Goal: Find specific page/section: Find specific page/section

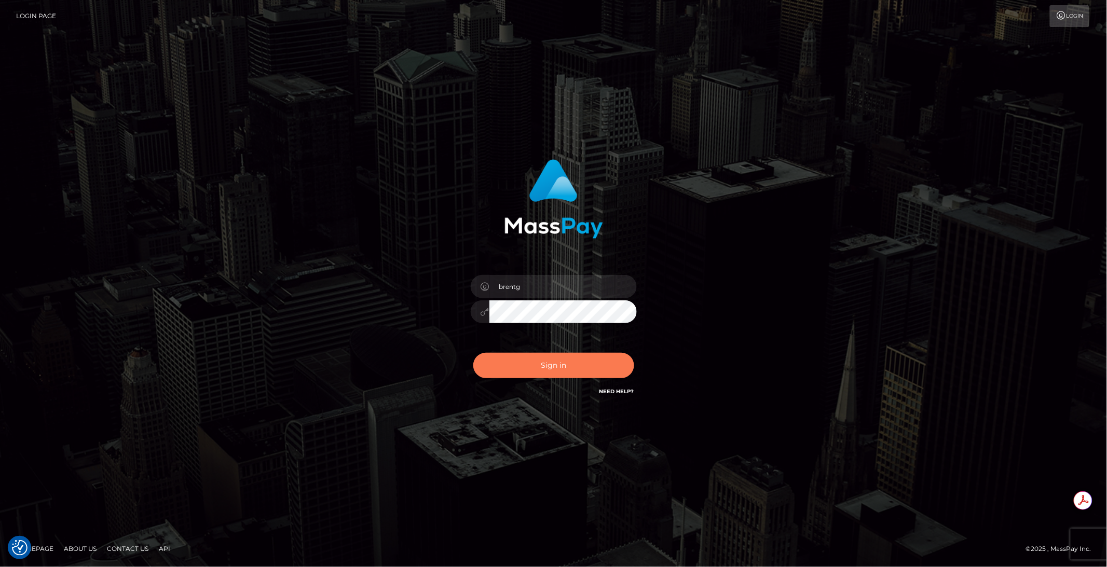
click at [556, 370] on button "Sign in" at bounding box center [553, 365] width 161 height 25
type input "brentg"
click at [531, 362] on button "Sign in" at bounding box center [553, 365] width 161 height 25
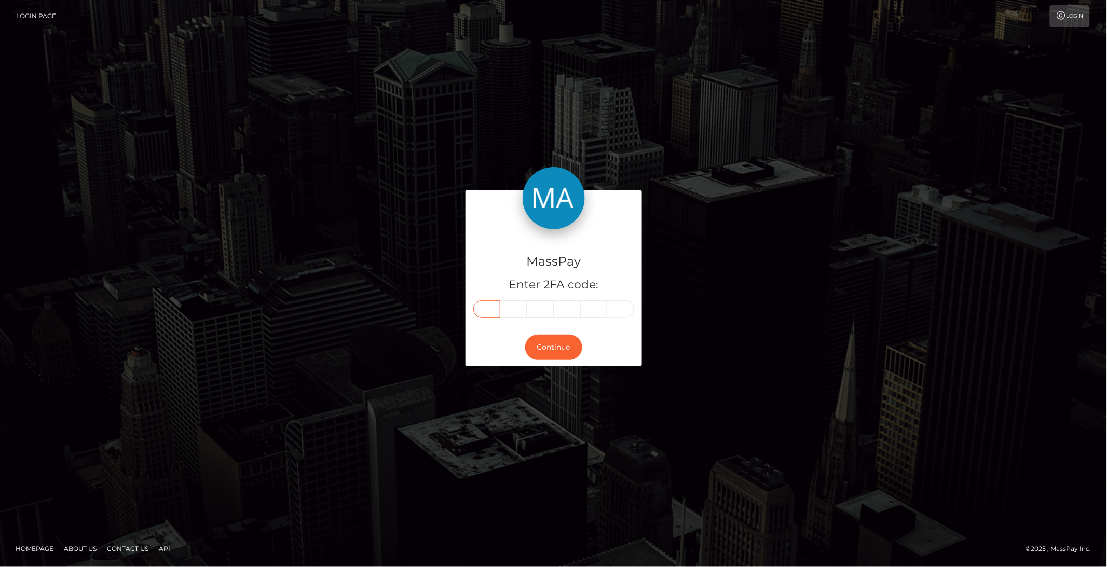
paste input "6"
type input "6"
type input "5"
type input "6"
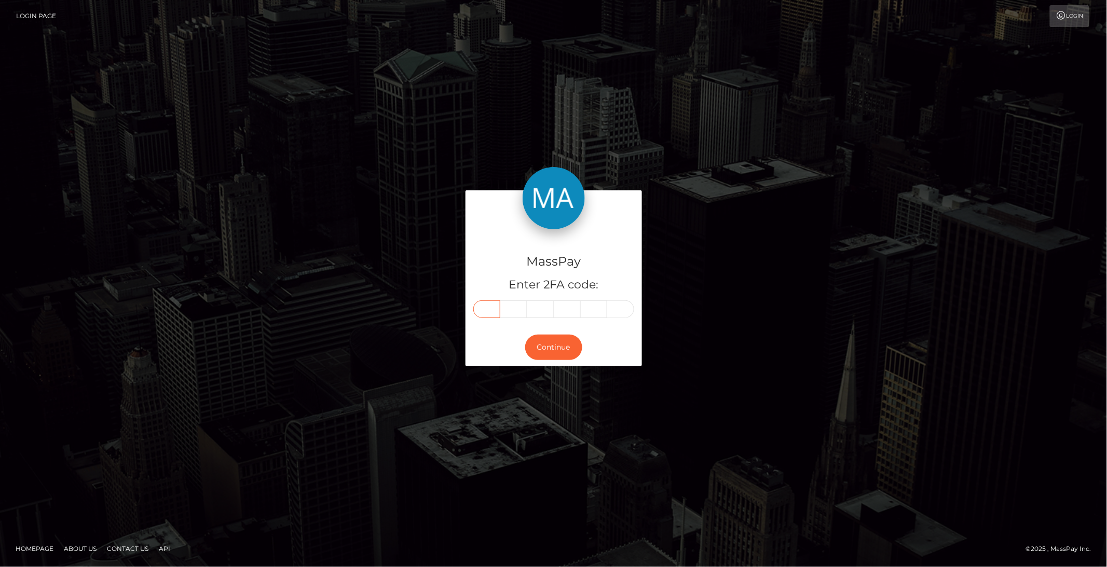
type input "1"
type input "6"
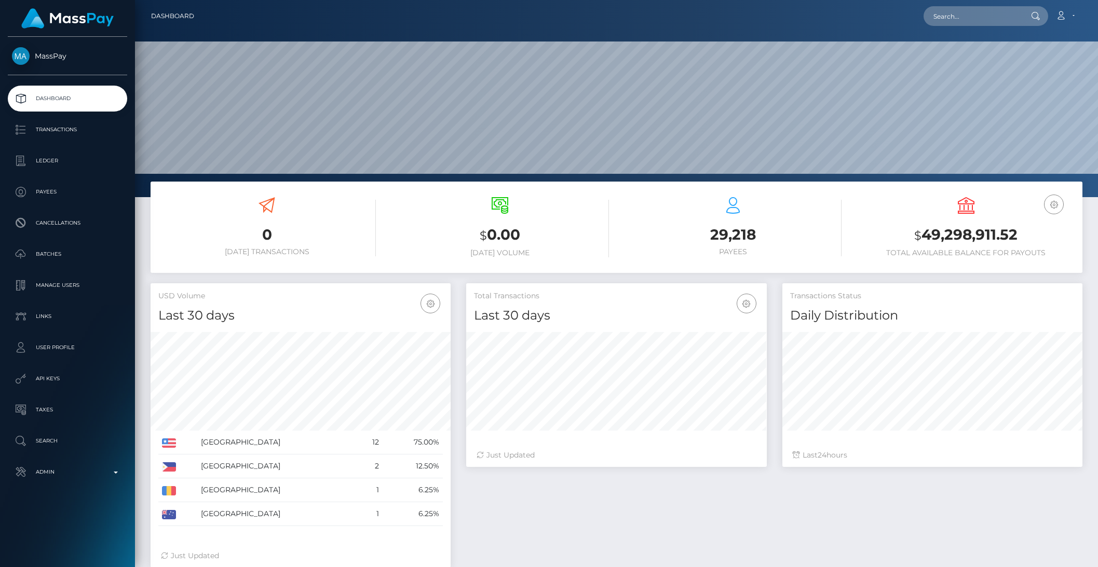
scroll to position [183, 299]
click at [42, 472] on p "Admin" at bounding box center [67, 472] width 111 height 16
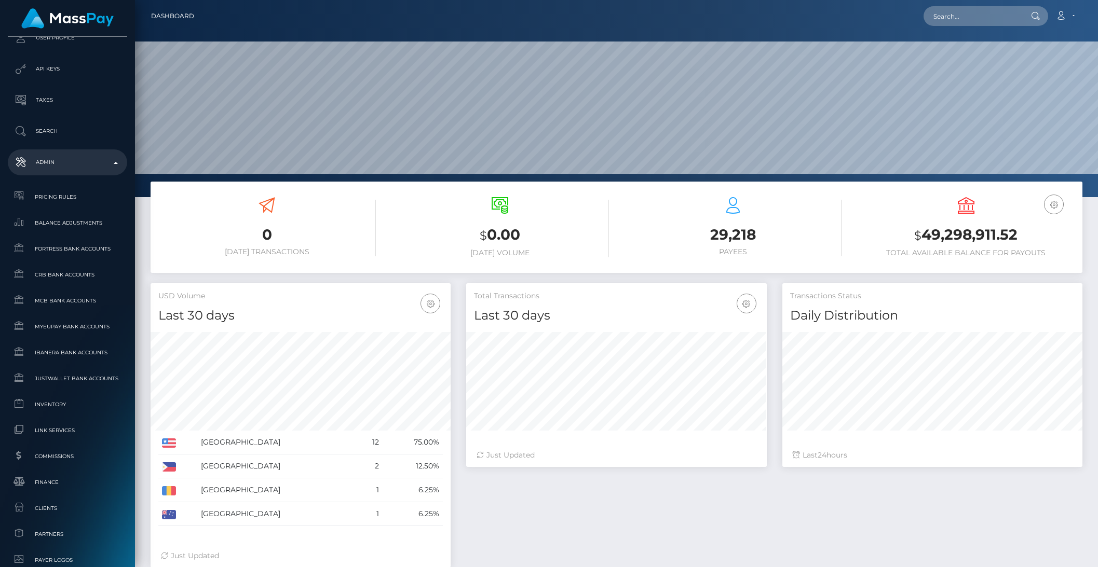
scroll to position [382, 0]
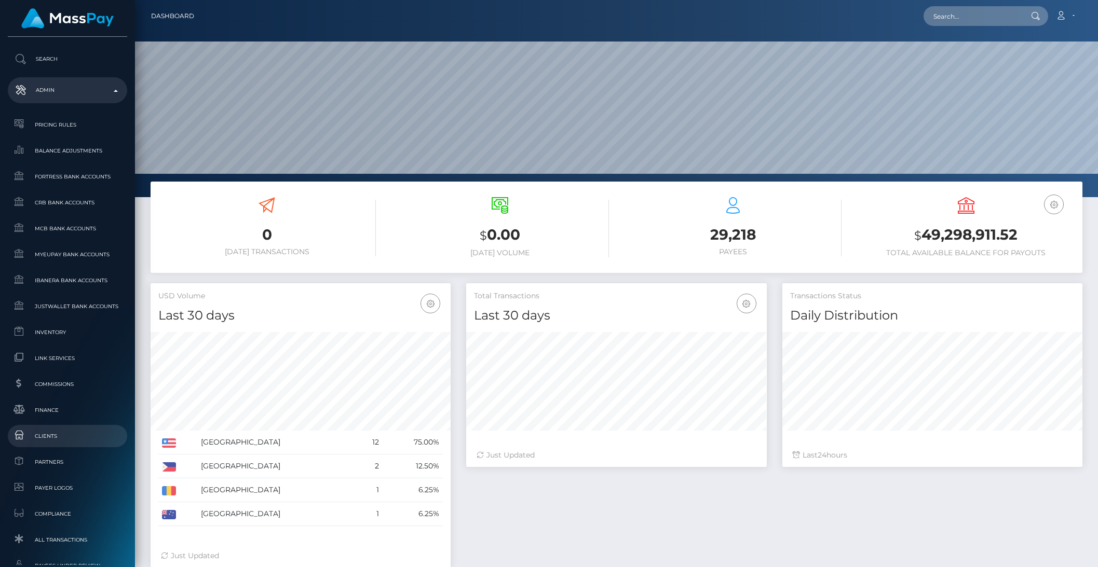
click at [51, 438] on span "Clients" at bounding box center [67, 436] width 111 height 12
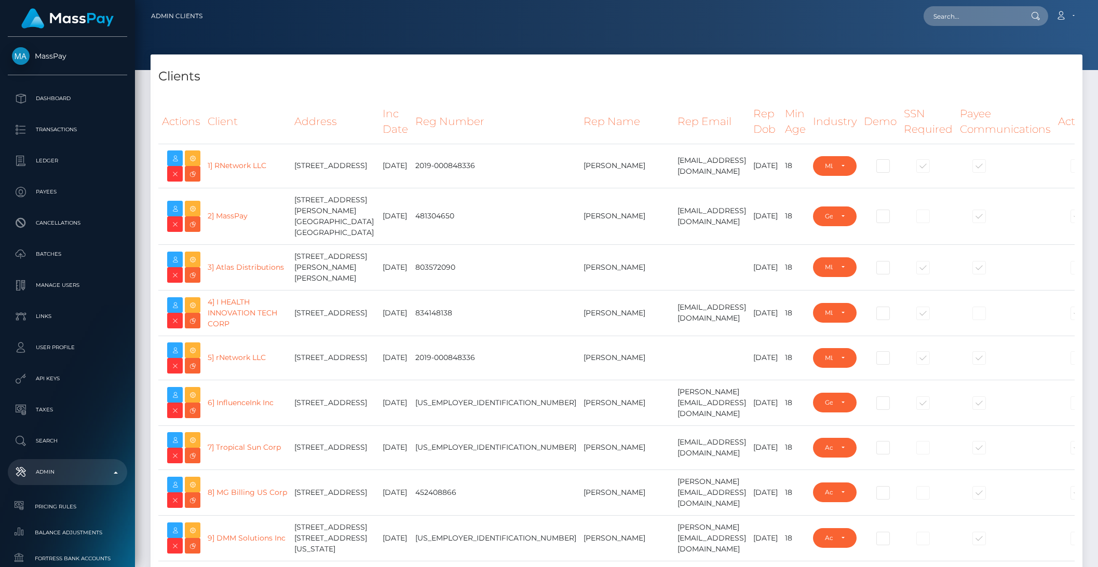
select select "223"
click at [357, 360] on td "746 E. 1910 South , Provo, UT 84606 United States" at bounding box center [335, 358] width 88 height 44
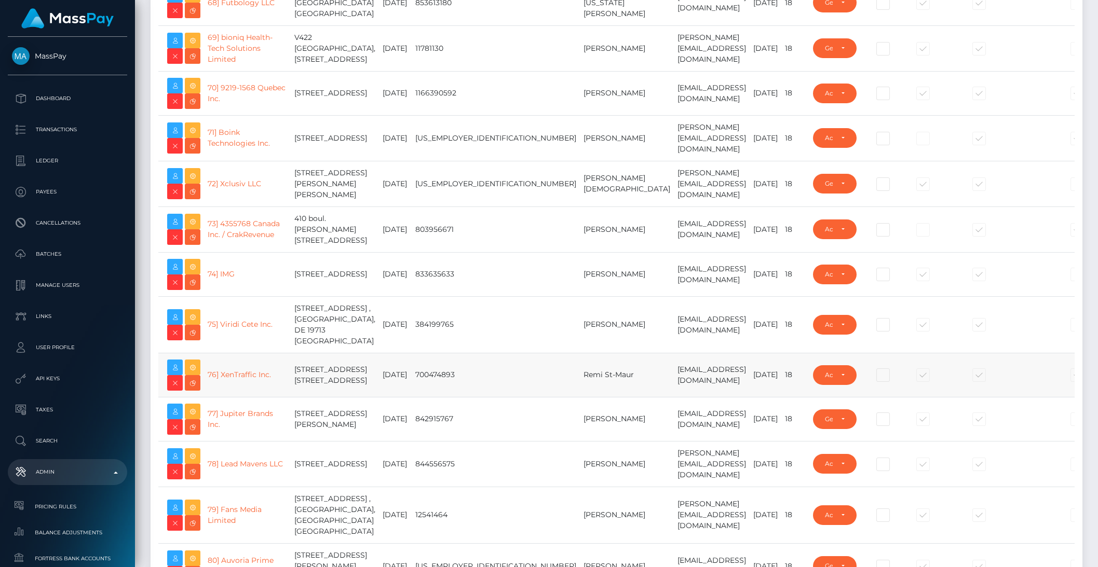
scroll to position [3416, 0]
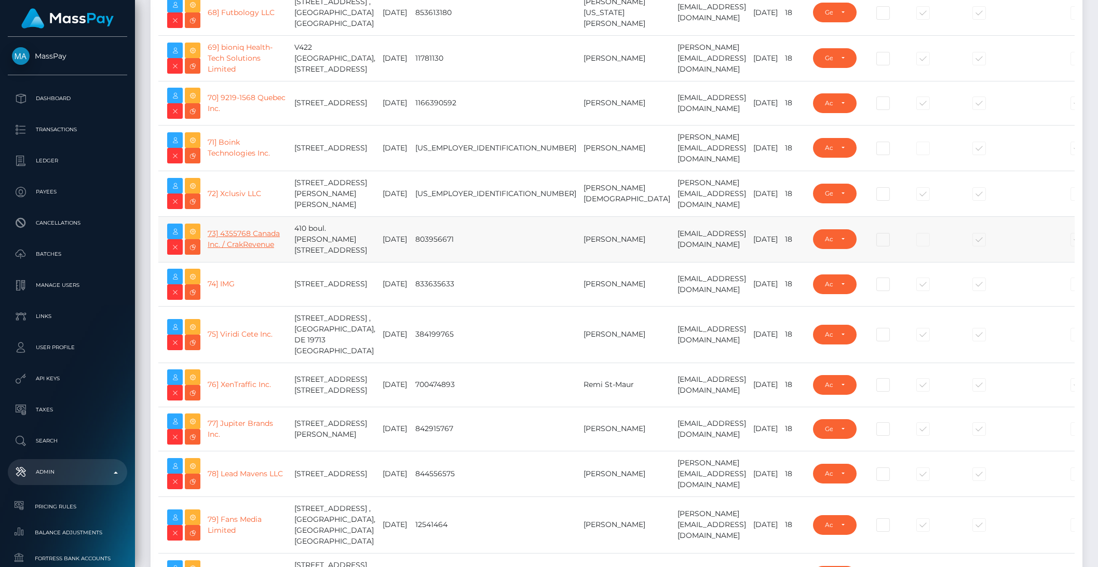
click at [232, 249] on link "73] 4355768 Canada Inc. / CrakRevenue" at bounding box center [244, 239] width 72 height 20
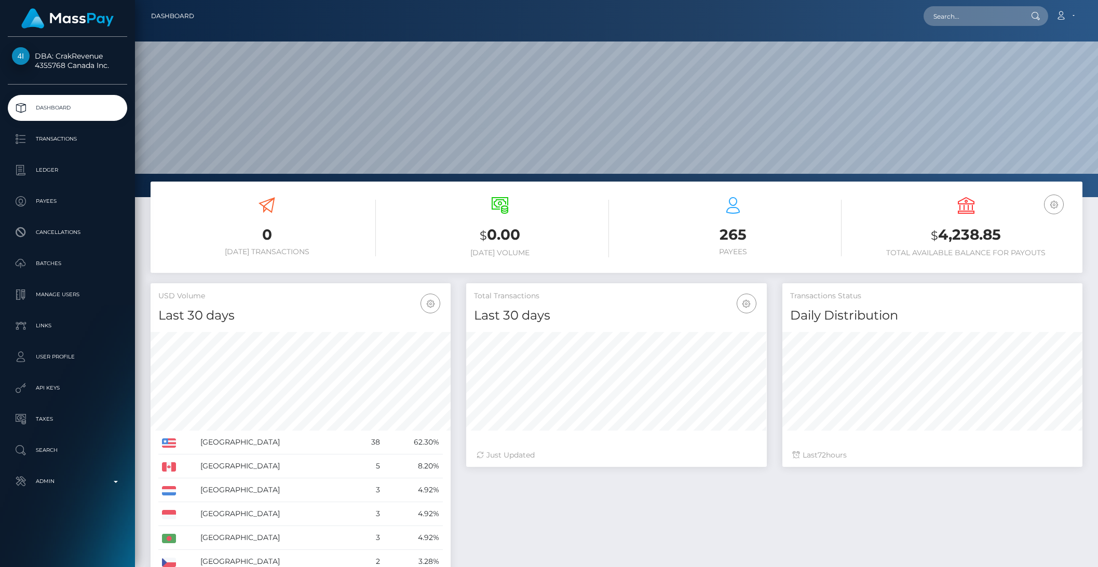
scroll to position [183, 299]
click at [40, 172] on p "Ledger" at bounding box center [67, 170] width 111 height 16
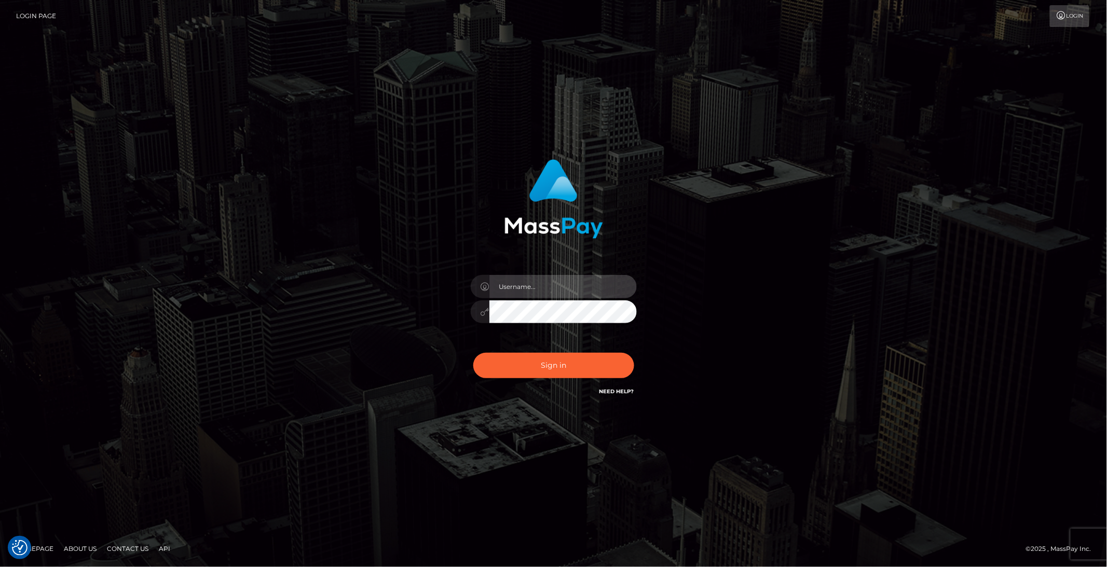
type input "brentg"
click at [508, 380] on div "Sign in Need Help?" at bounding box center [554, 370] width 182 height 46
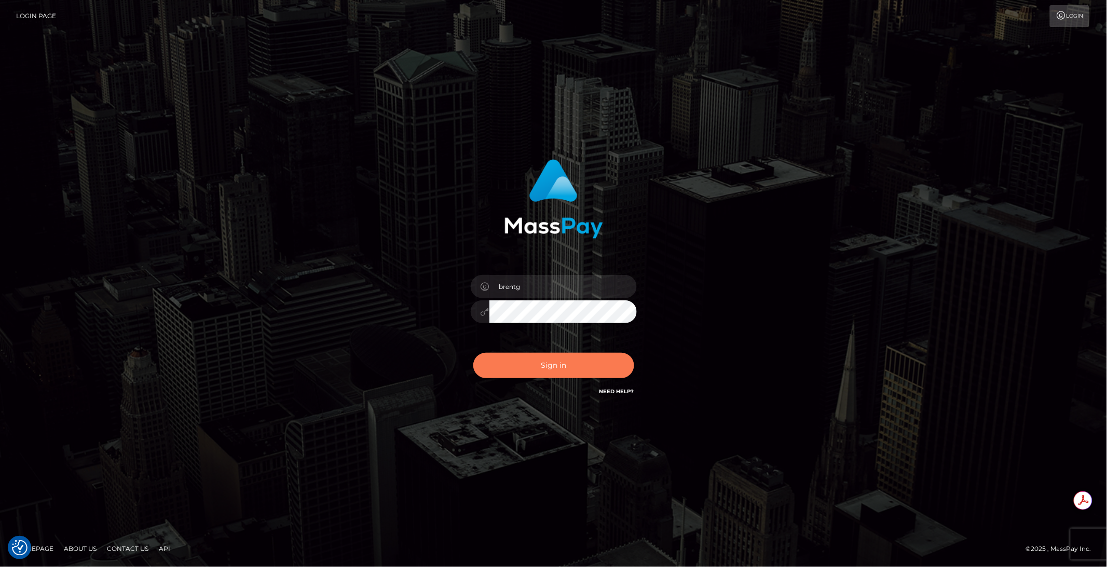
click at [511, 371] on button "Sign in" at bounding box center [553, 365] width 161 height 25
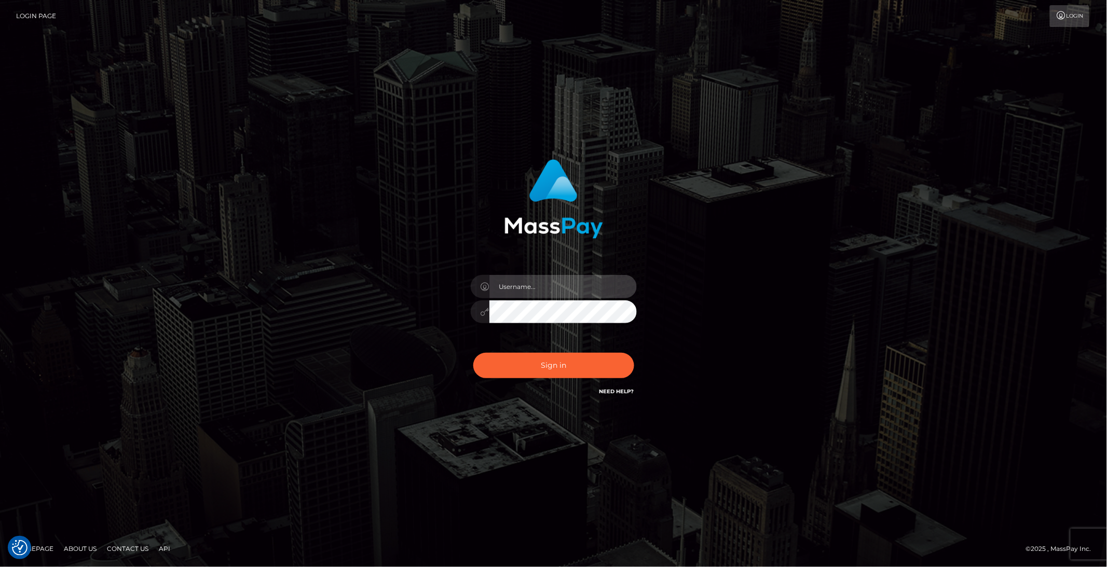
type input "brentg"
click at [568, 286] on input "brentg" at bounding box center [562, 286] width 147 height 23
click at [819, 247] on div "brentg Sign in" at bounding box center [554, 284] width 592 height 264
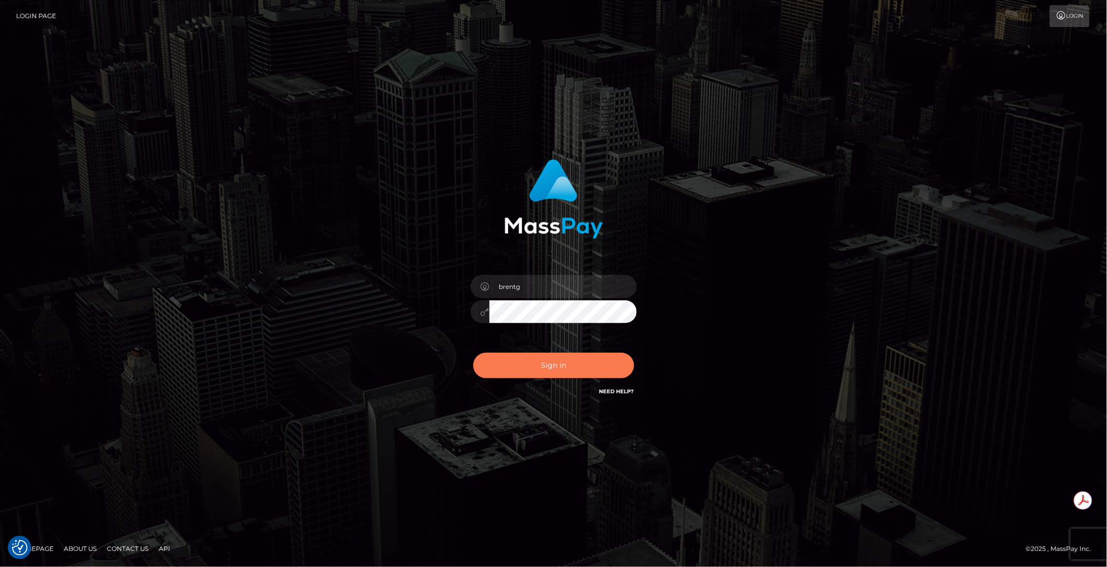
drag, startPoint x: 535, startPoint y: 367, endPoint x: 531, endPoint y: 362, distance: 6.8
click at [534, 367] on button "Sign in" at bounding box center [553, 365] width 161 height 25
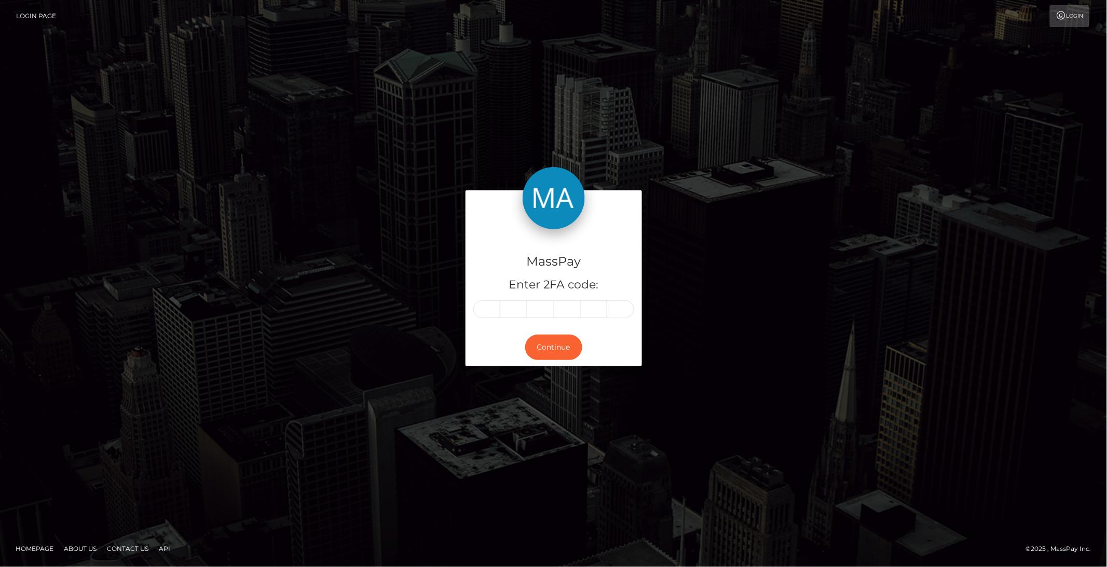
click at [1076, 19] on link "Login" at bounding box center [1069, 16] width 39 height 22
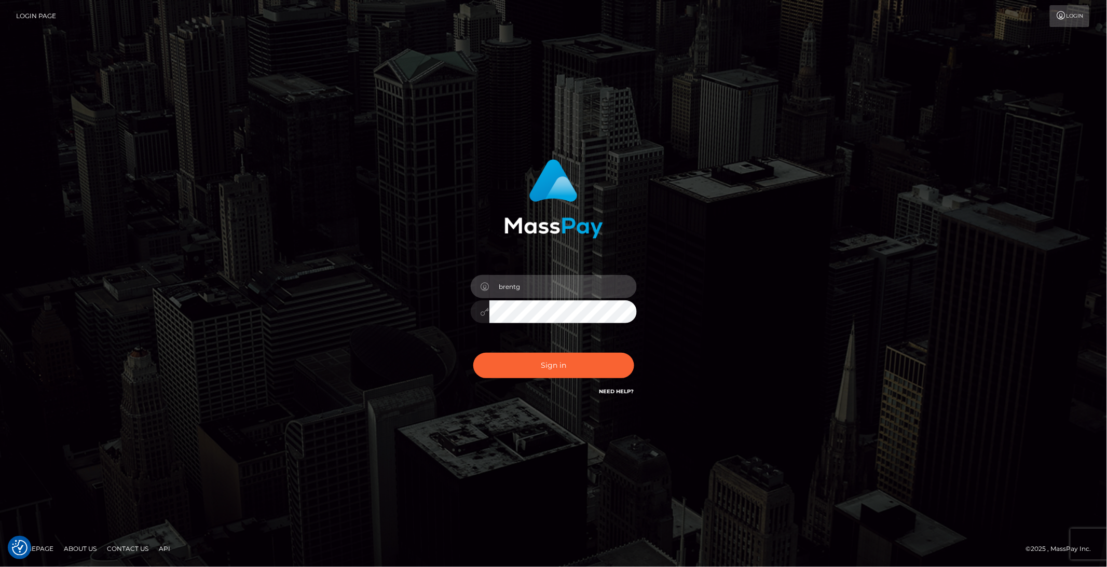
click at [603, 289] on input "brentg" at bounding box center [562, 286] width 147 height 23
type input "info@masspay.io"
click at [532, 360] on button "Sign in" at bounding box center [553, 365] width 161 height 25
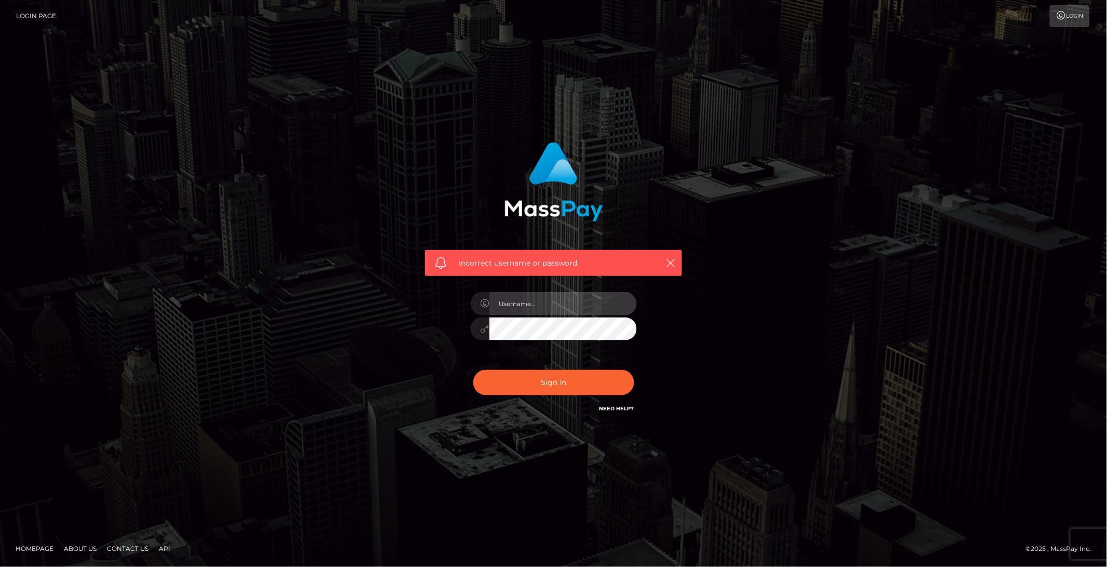
type input "brentg"
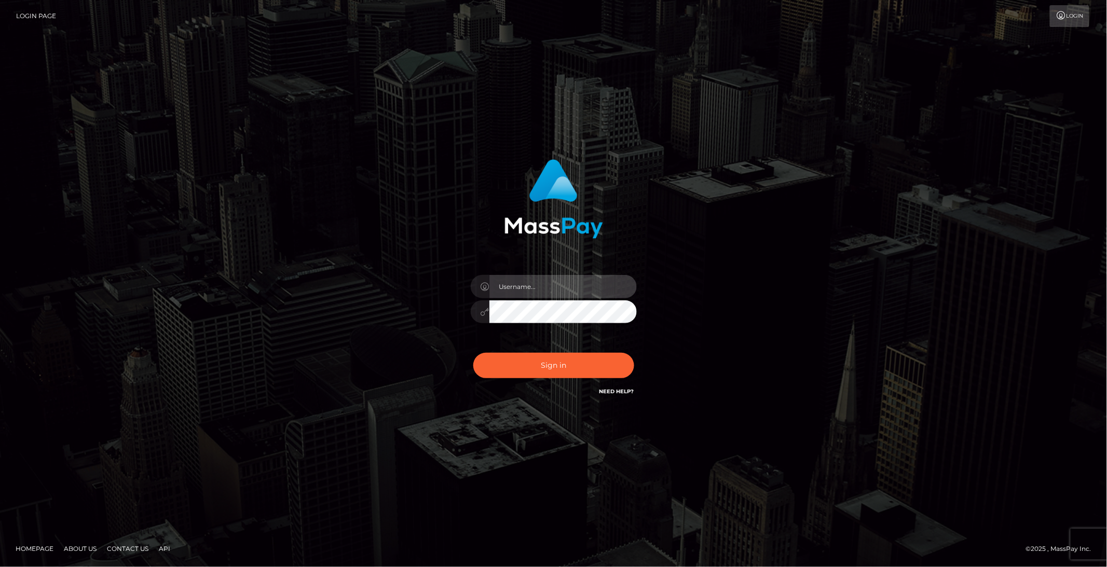
type input "brentg"
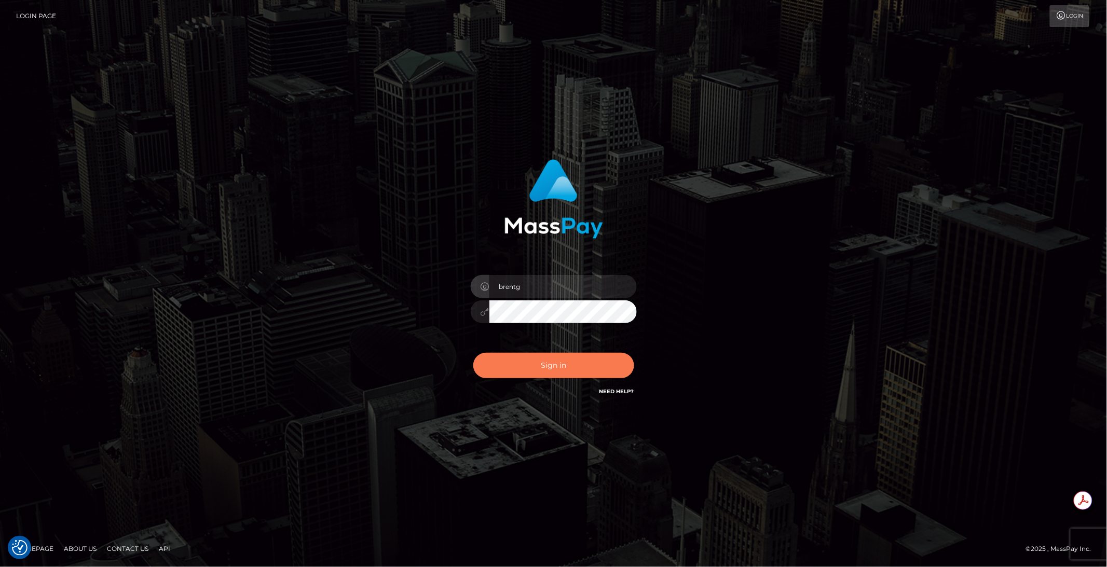
click at [511, 371] on button "Sign in" at bounding box center [553, 365] width 161 height 25
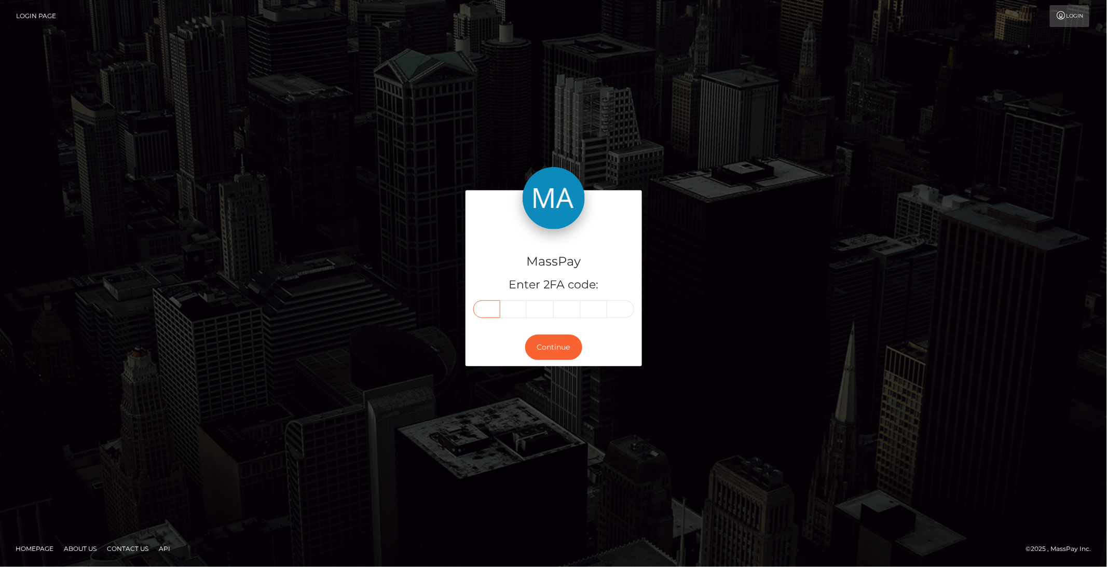
paste input "3"
type input "3"
type input "9"
type input "8"
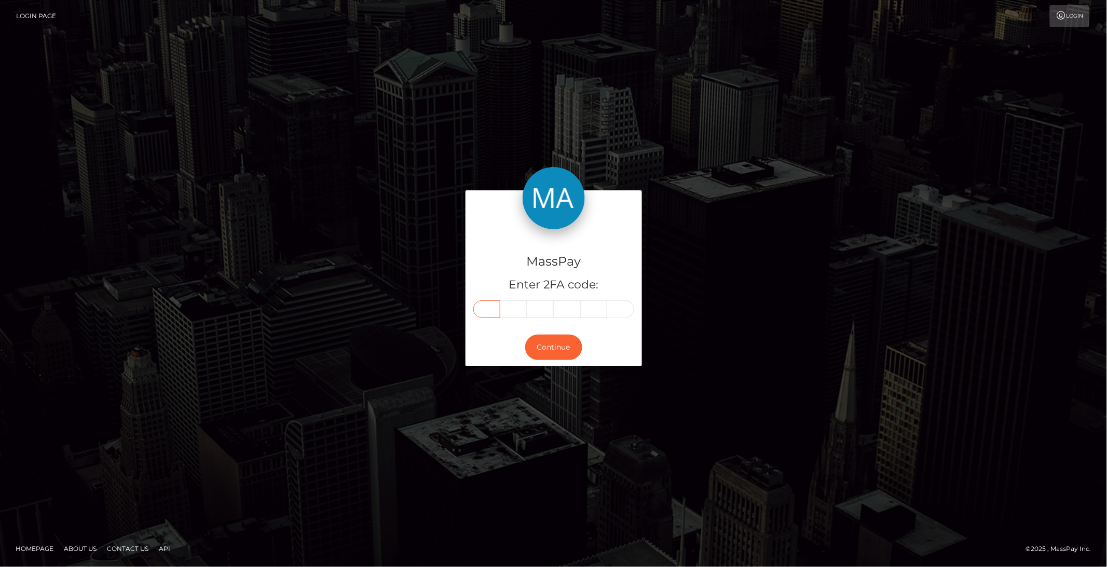
type input "7"
type input "0"
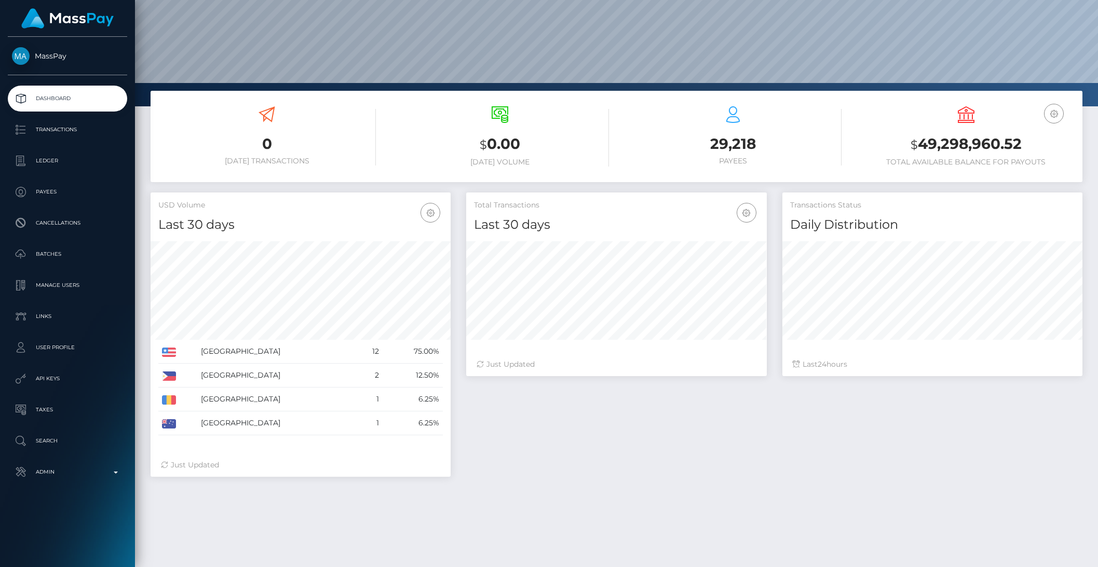
scroll to position [154, 0]
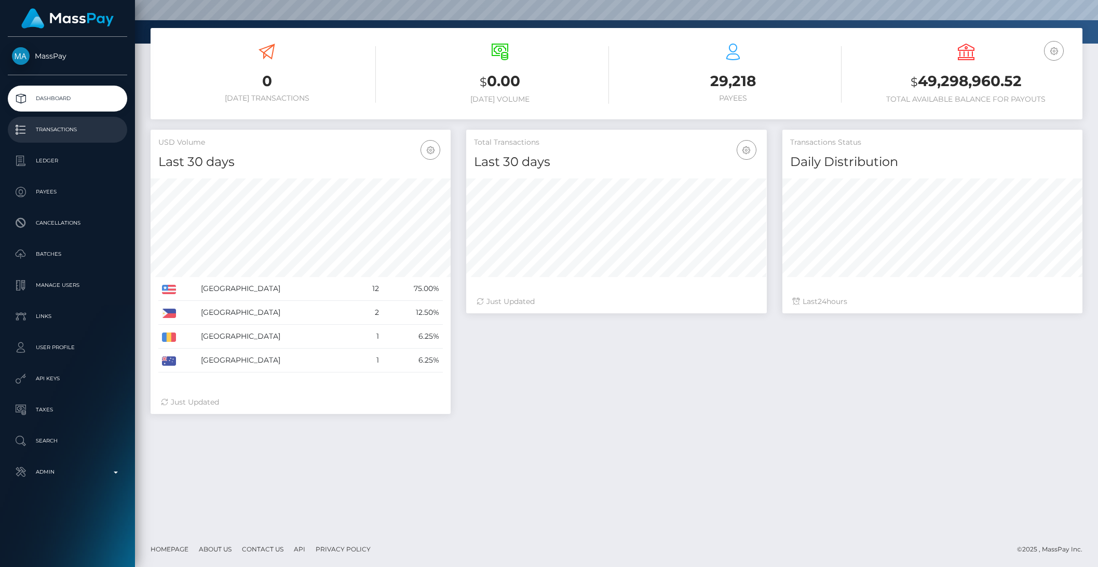
click at [65, 126] on p "Transactions" at bounding box center [67, 130] width 111 height 16
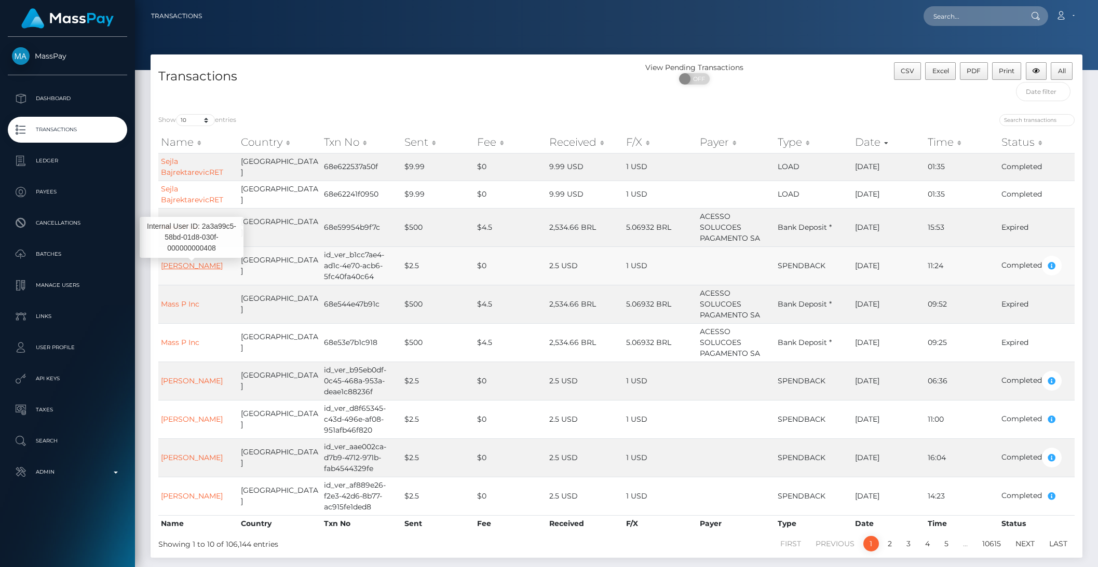
click at [185, 263] on link "Philip Dougherty" at bounding box center [192, 265] width 62 height 9
click at [207, 382] on link "[PERSON_NAME]" at bounding box center [192, 380] width 62 height 9
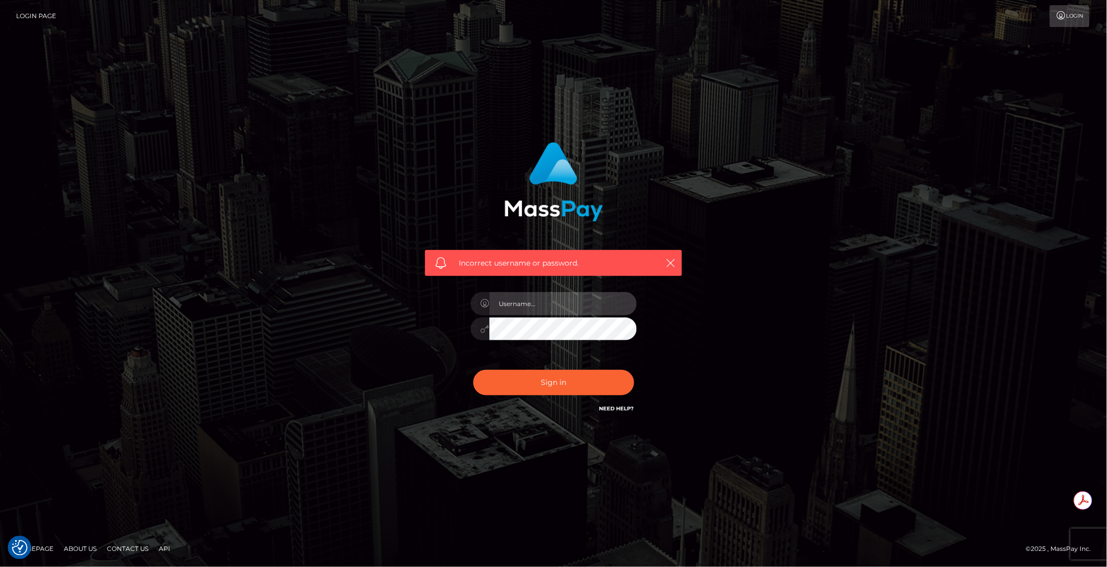
click at [552, 308] on input "text" at bounding box center [562, 303] width 147 height 23
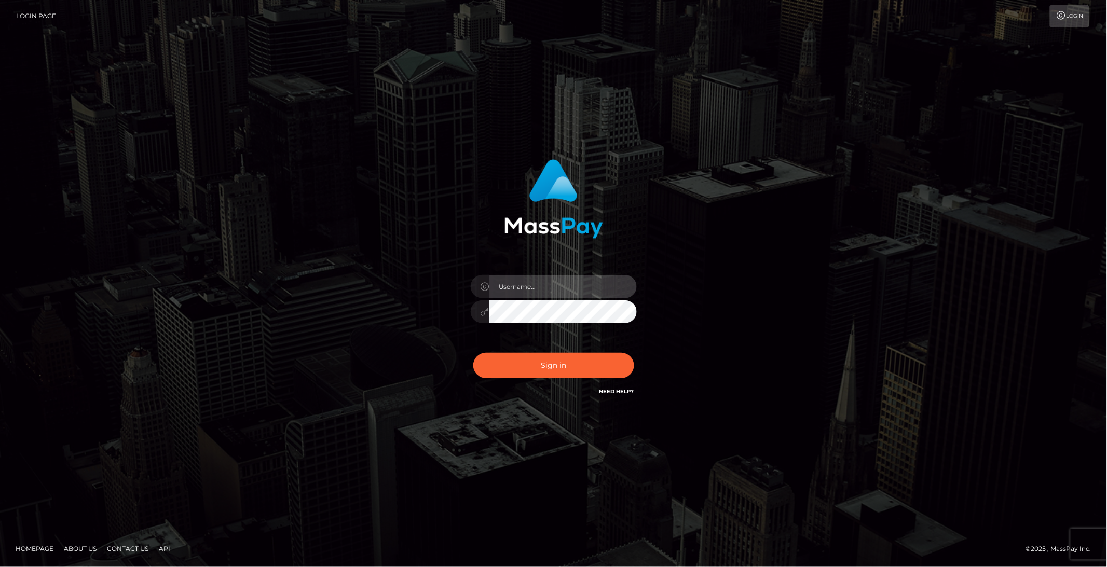
type input "brentg"
